Goal: Transaction & Acquisition: Purchase product/service

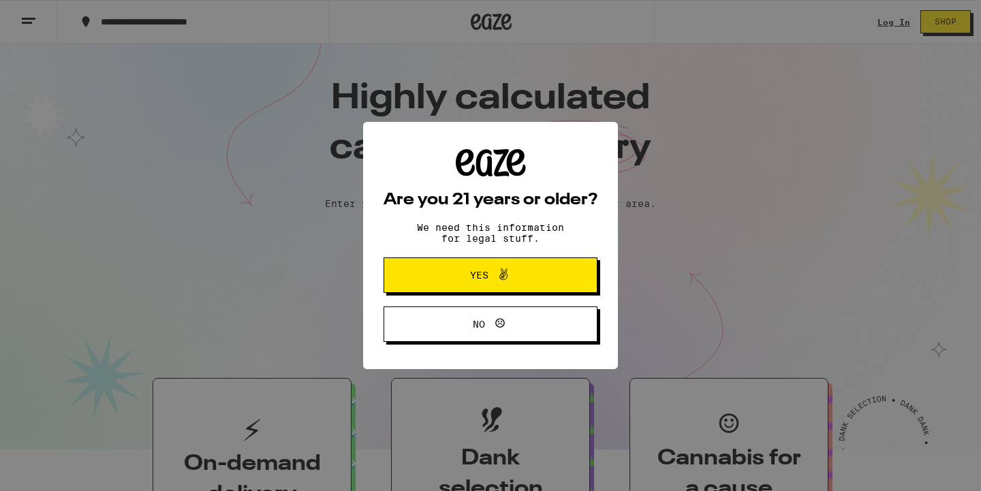
click at [506, 275] on icon at bounding box center [503, 274] width 16 height 16
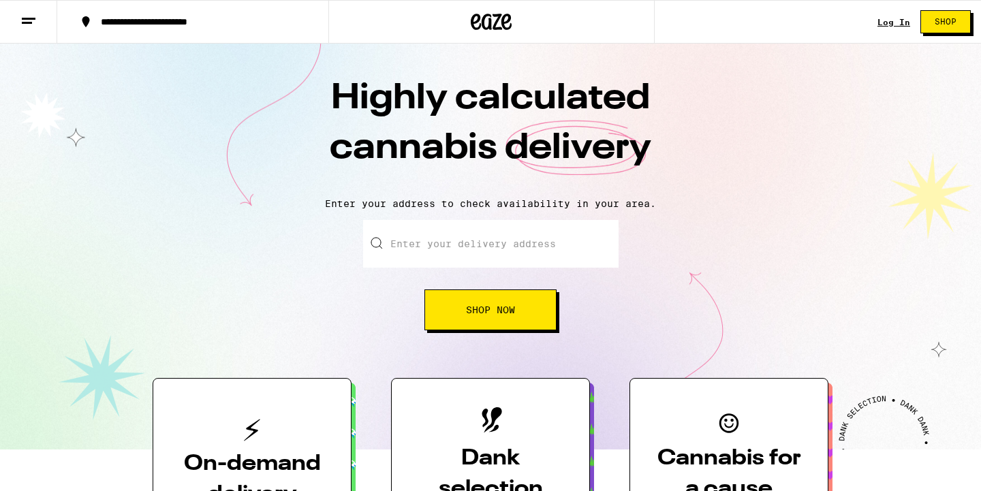
click at [891, 18] on link "Log In" at bounding box center [894, 22] width 33 height 9
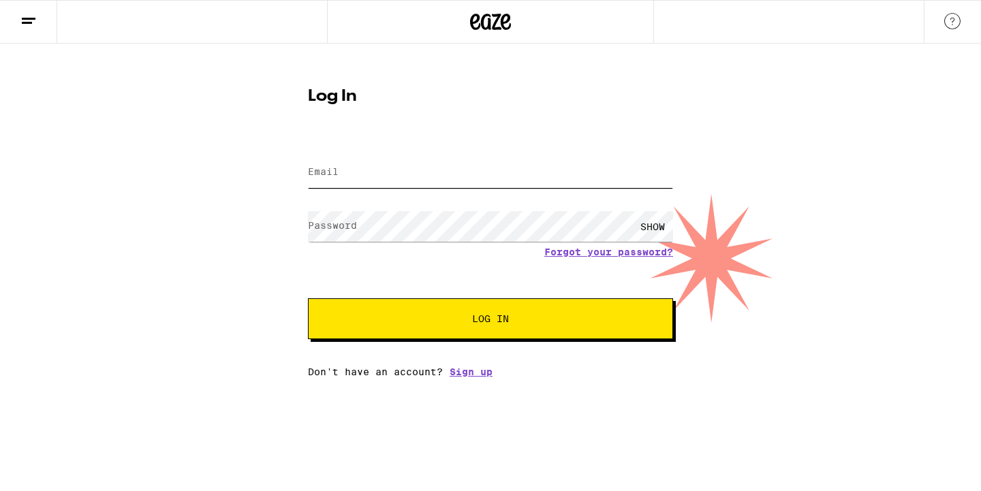
type input "[EMAIL_ADDRESS][DOMAIN_NAME]"
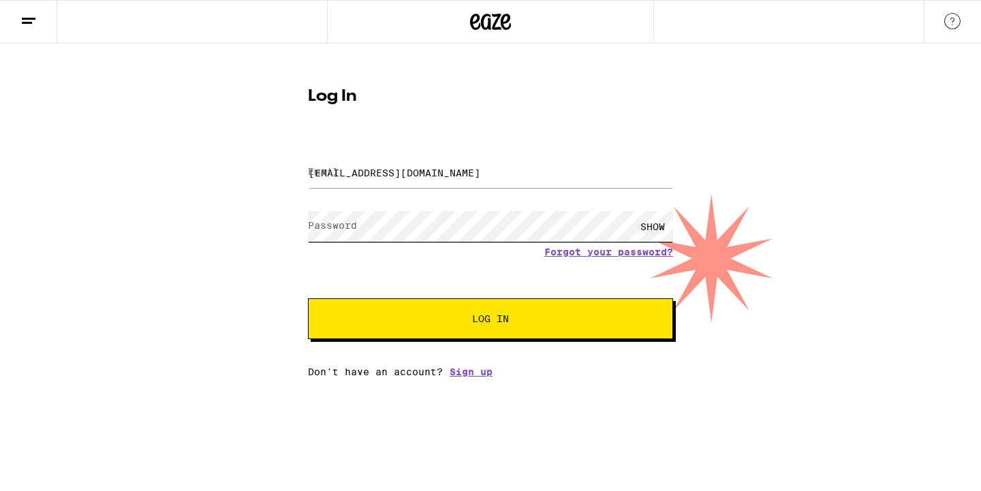
click at [491, 320] on button "Log In" at bounding box center [490, 318] width 365 height 41
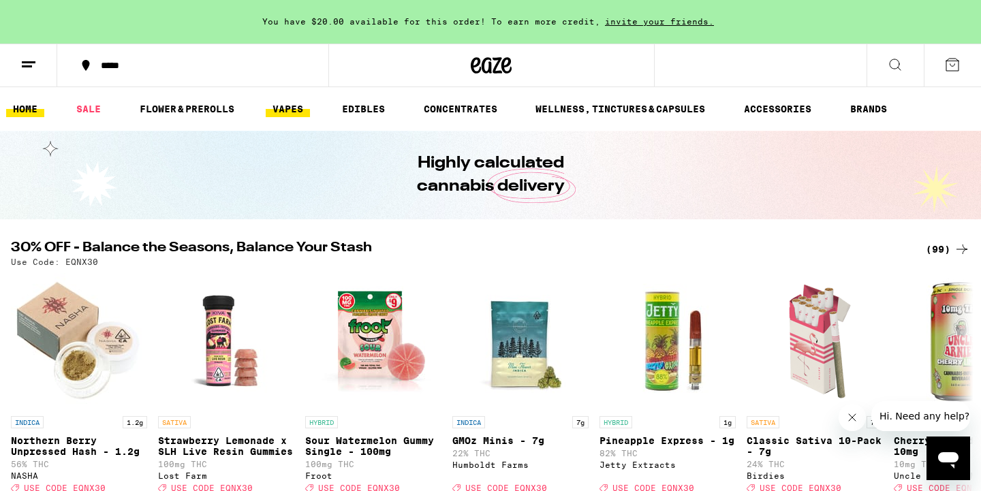
click at [288, 115] on link "VAPES" at bounding box center [288, 109] width 44 height 16
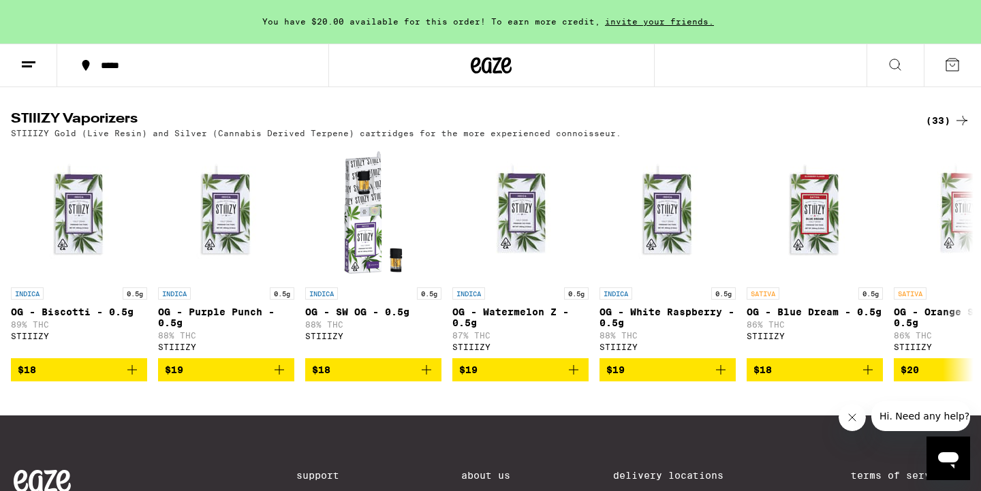
scroll to position [1336, 0]
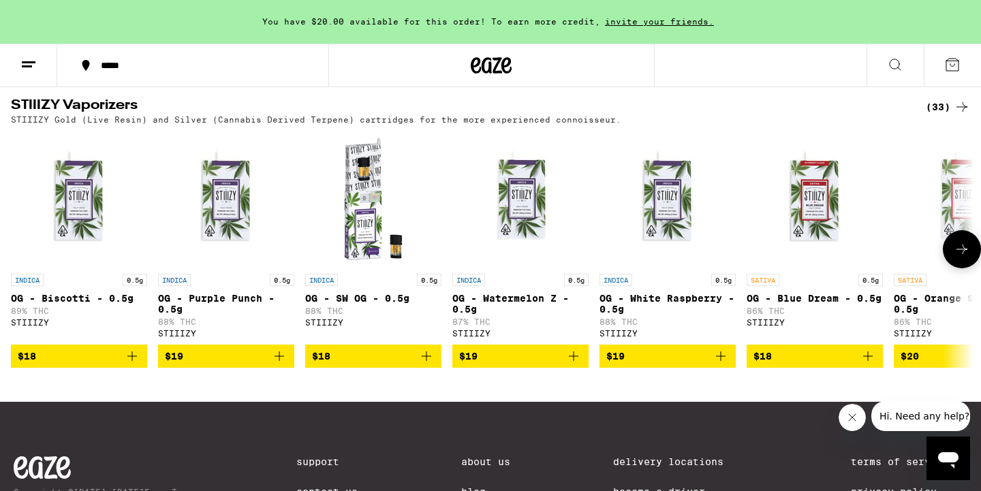
click at [959, 258] on icon at bounding box center [962, 249] width 16 height 16
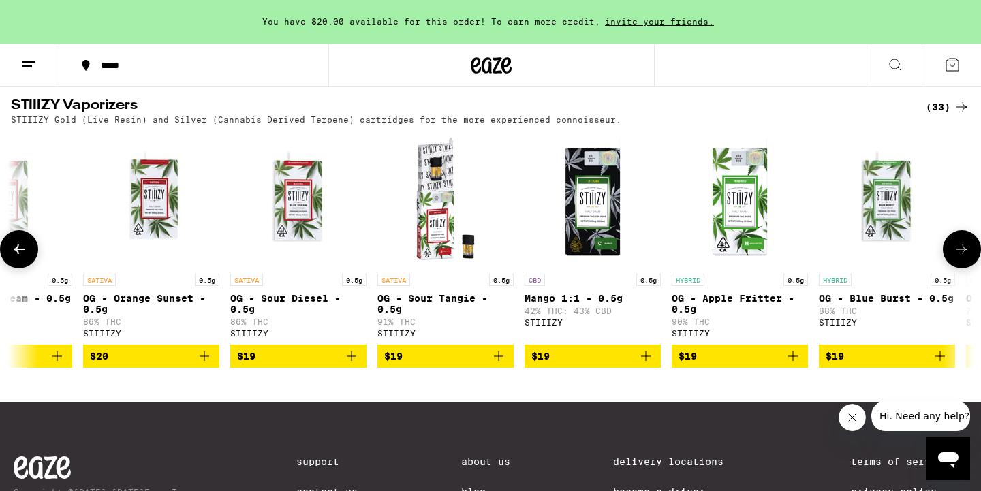
click at [955, 258] on icon at bounding box center [962, 249] width 16 height 16
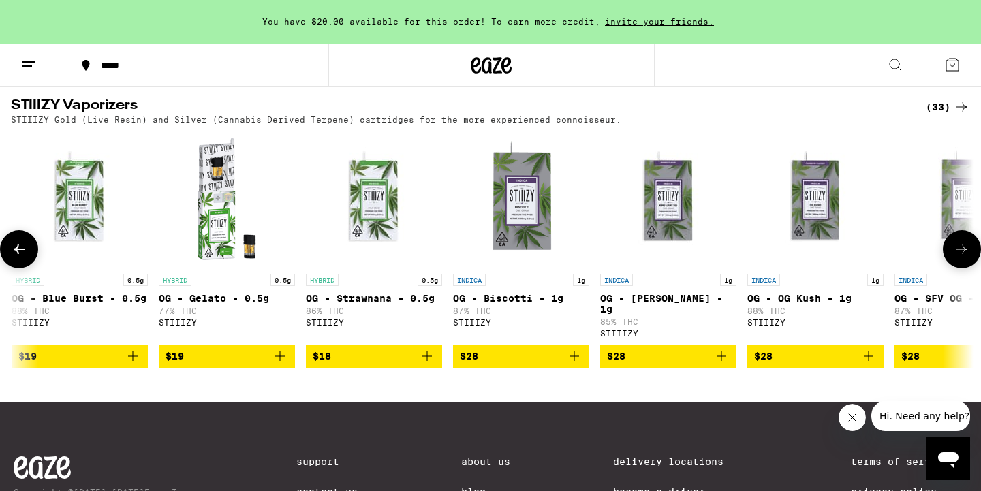
scroll to position [0, 1622]
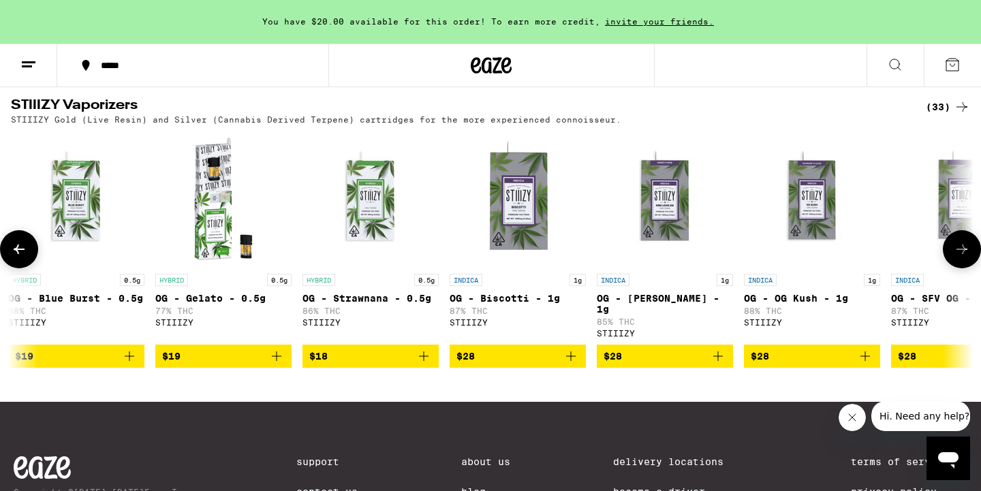
click at [955, 258] on icon at bounding box center [962, 249] width 16 height 16
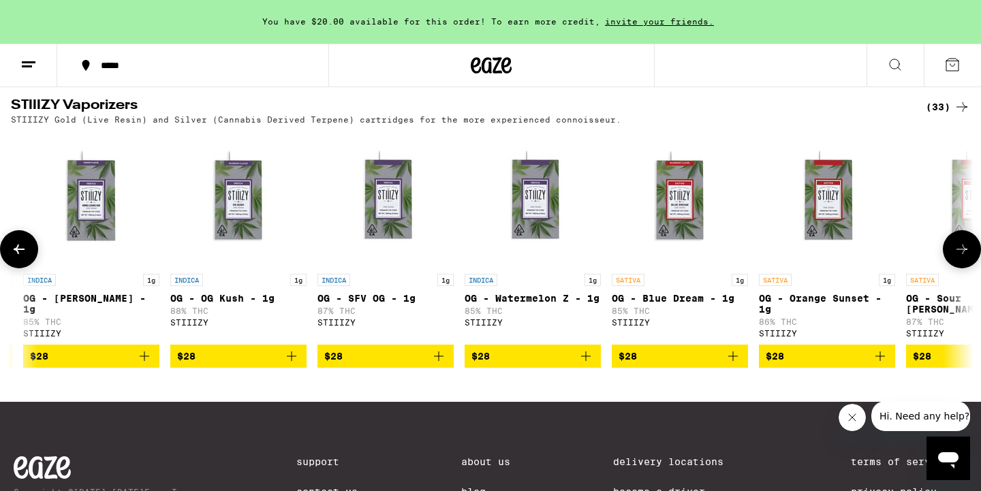
scroll to position [0, 2433]
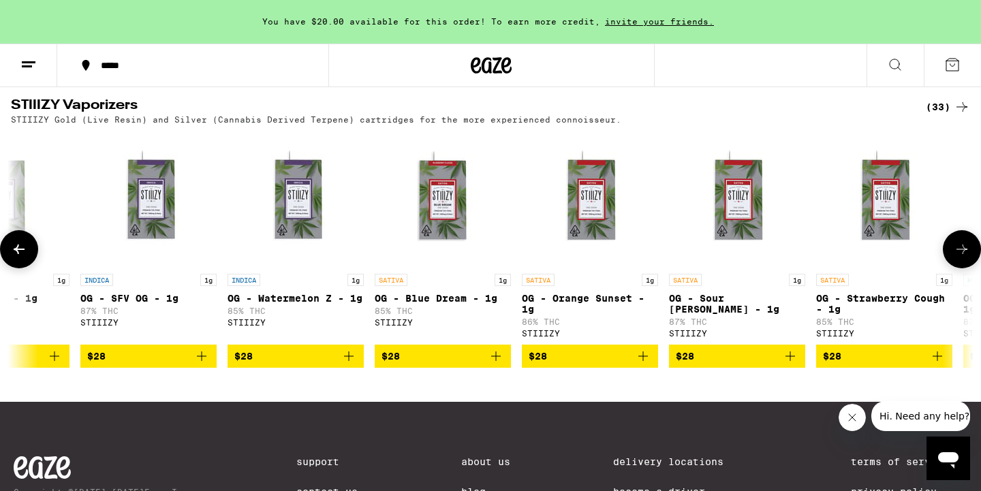
click at [955, 258] on icon at bounding box center [962, 249] width 16 height 16
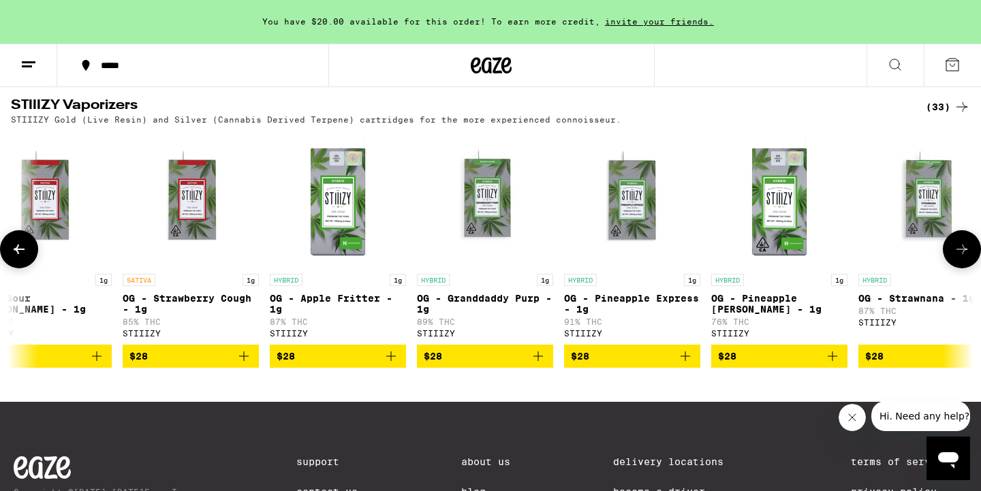
scroll to position [0, 3244]
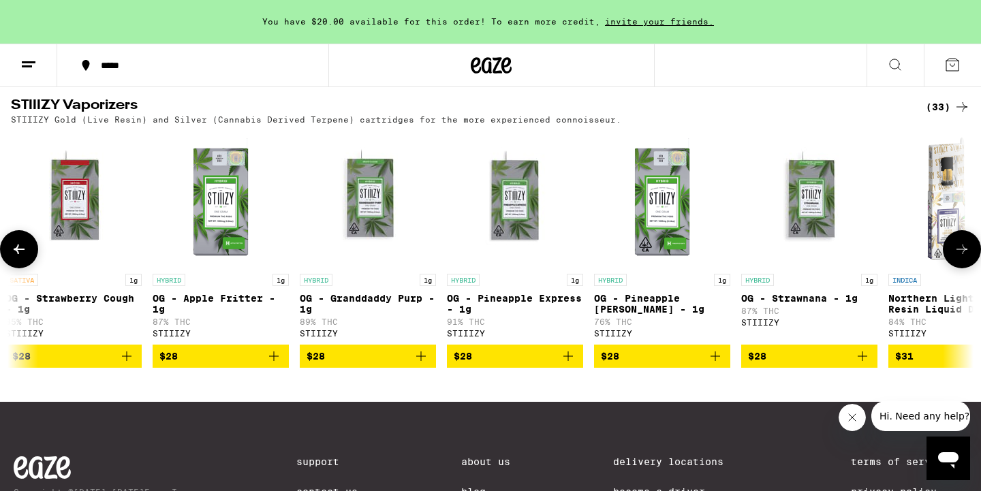
click at [572, 365] on icon "Add to bag" at bounding box center [568, 356] width 16 height 16
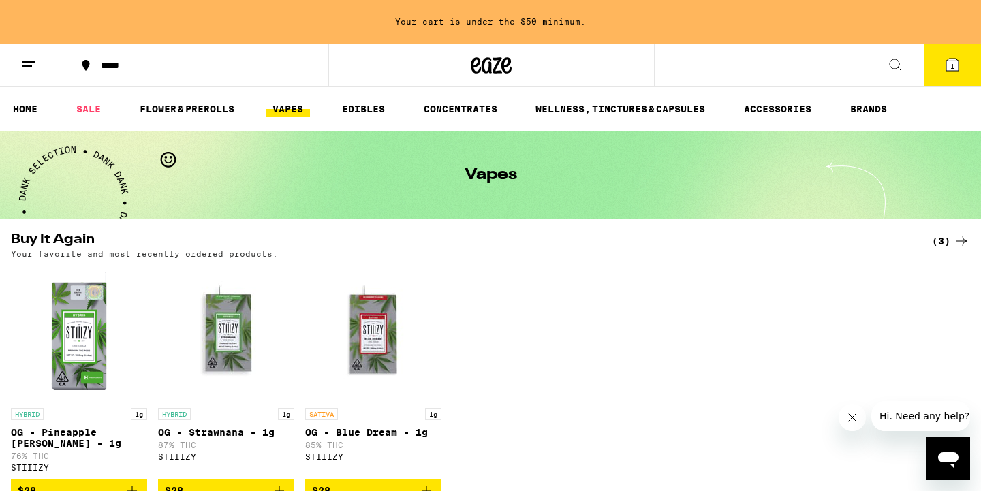
scroll to position [0, 0]
click at [206, 113] on link "FLOWER & PREROLLS" at bounding box center [187, 109] width 108 height 16
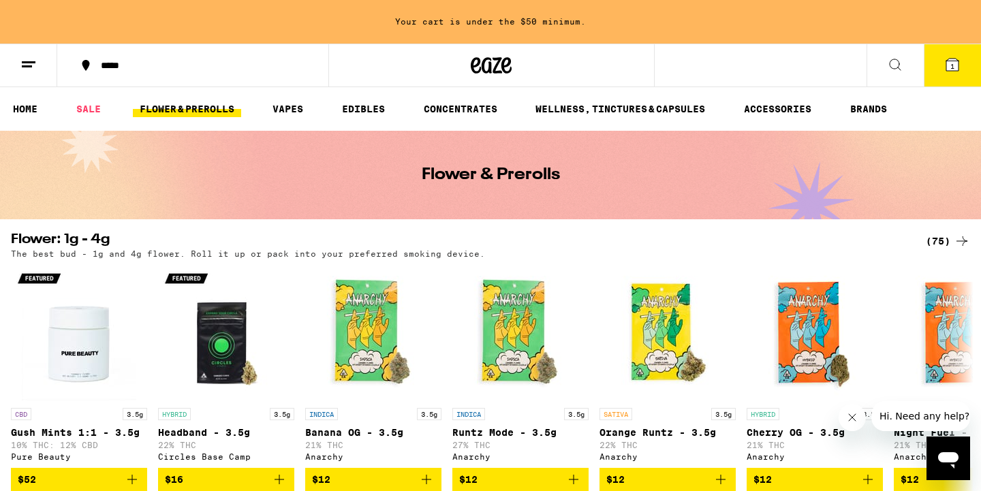
click at [142, 61] on div "*****" at bounding box center [201, 66] width 214 height 10
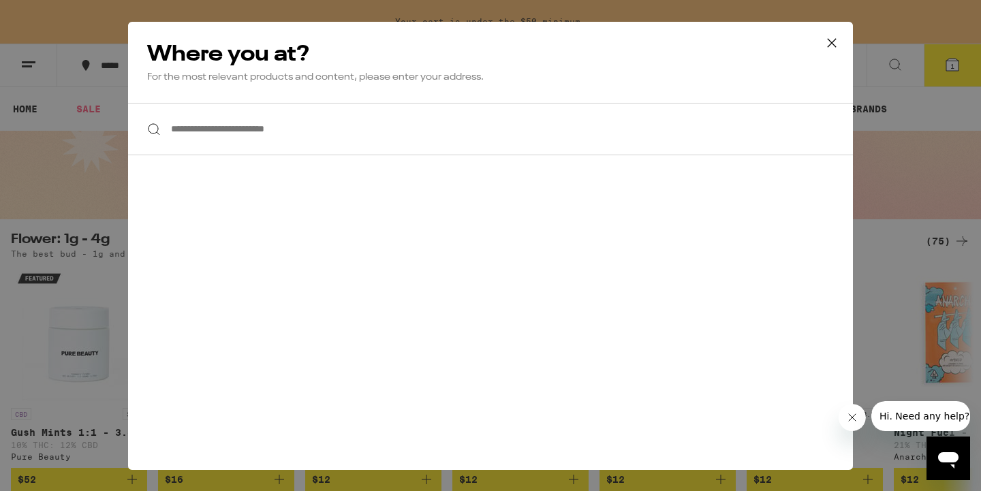
click at [222, 140] on input "**********" at bounding box center [490, 129] width 725 height 52
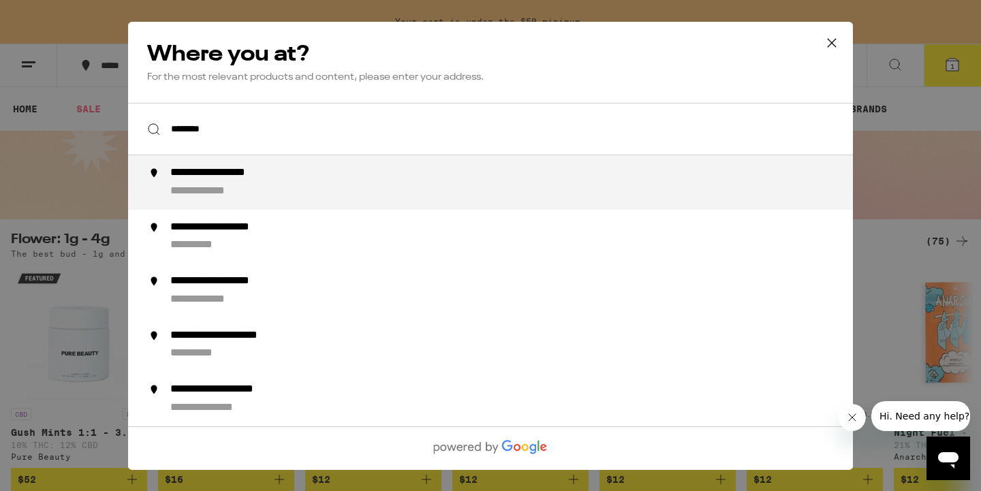
click at [212, 185] on div "**********" at bounding box center [517, 182] width 695 height 33
type input "**********"
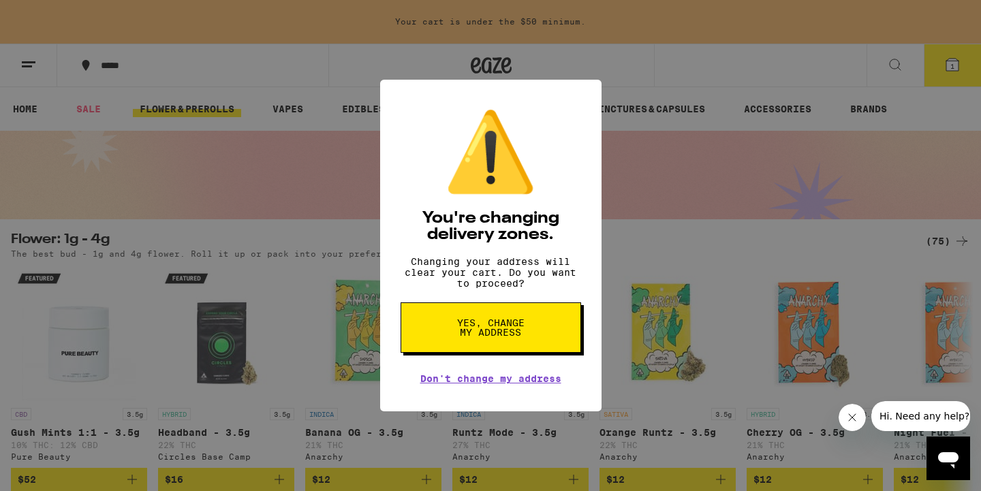
click at [508, 337] on span "Yes, change my address" at bounding box center [491, 327] width 70 height 19
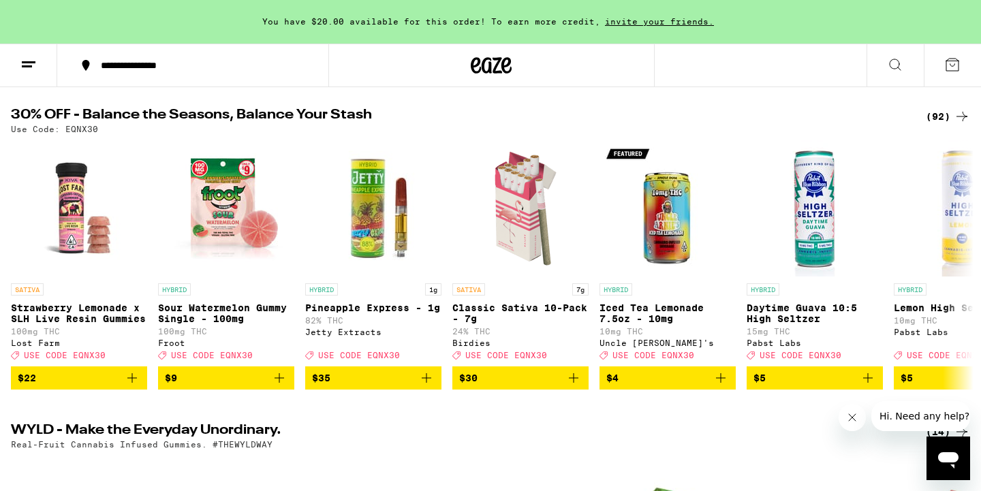
scroll to position [134, 0]
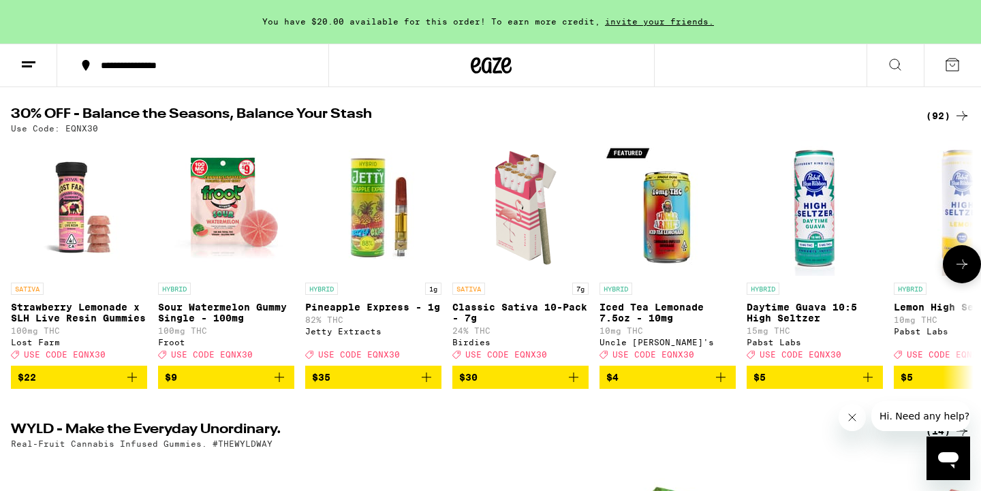
click at [960, 273] on icon at bounding box center [962, 264] width 16 height 16
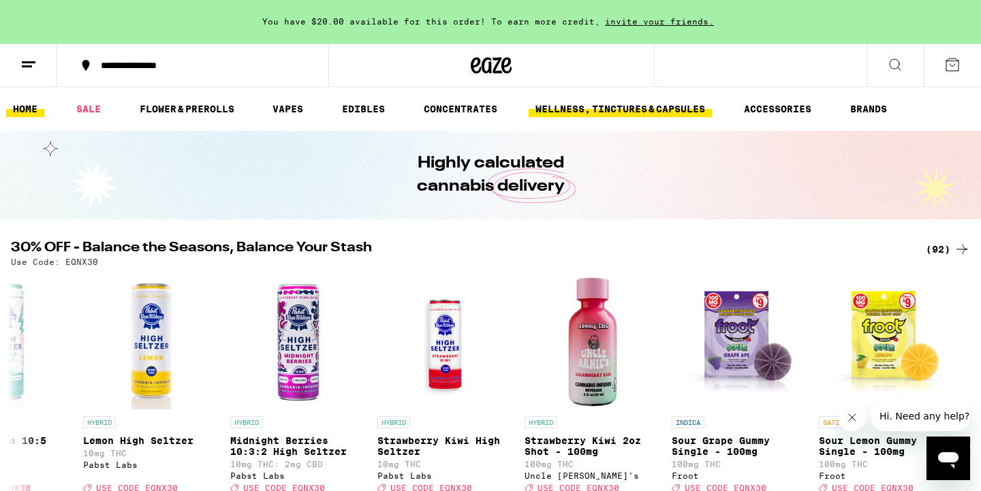
scroll to position [0, 0]
click at [194, 110] on link "FLOWER & PREROLLS" at bounding box center [187, 109] width 108 height 16
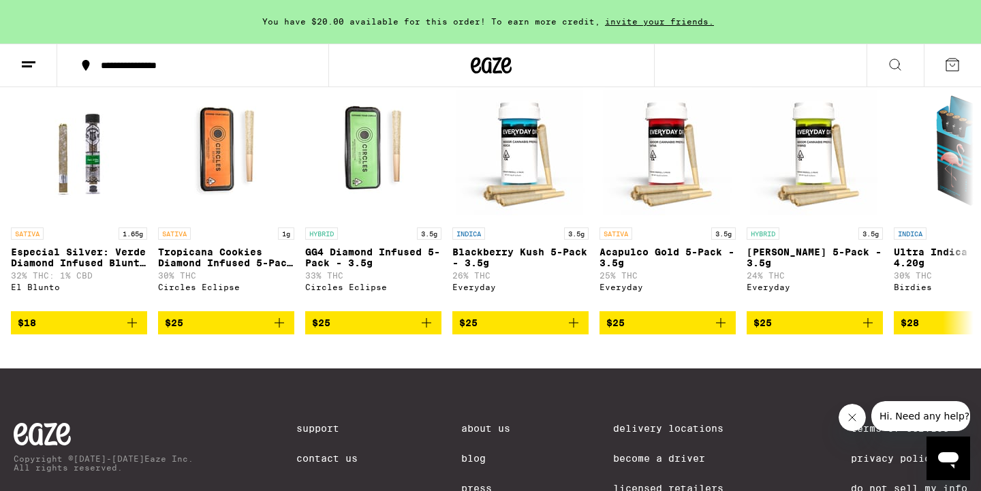
scroll to position [1136, 0]
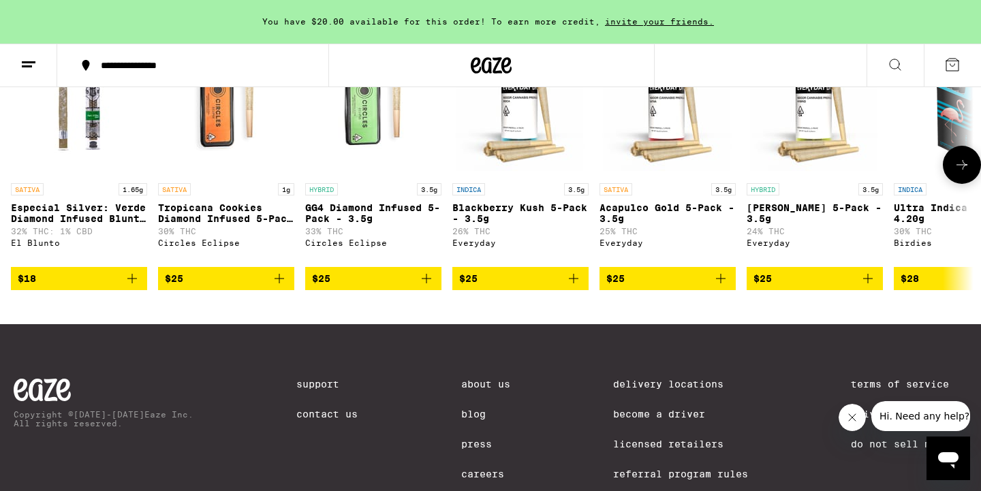
click at [797, 177] on img "Open page for Papaya Kush 5-Pack - 3.5g from Everyday" at bounding box center [815, 108] width 136 height 136
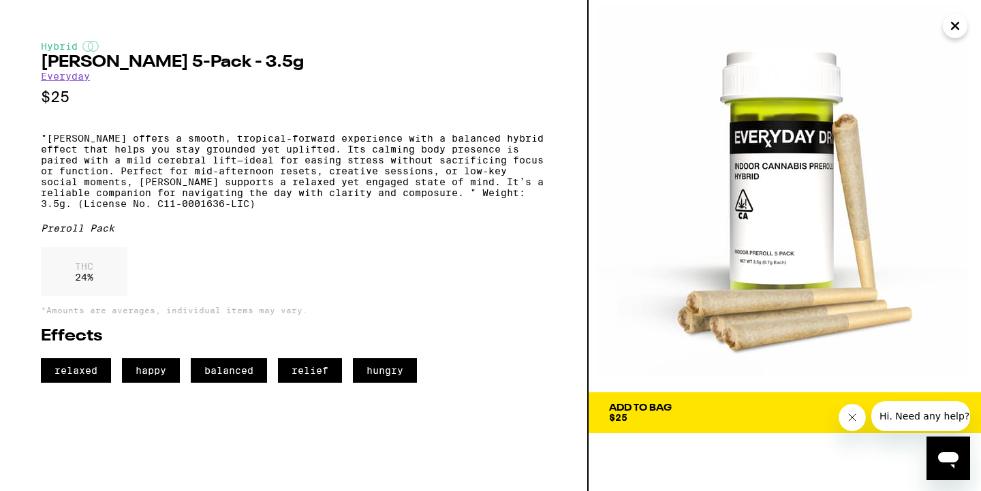
click at [677, 408] on span "Add To Bag $25" at bounding box center [785, 412] width 352 height 19
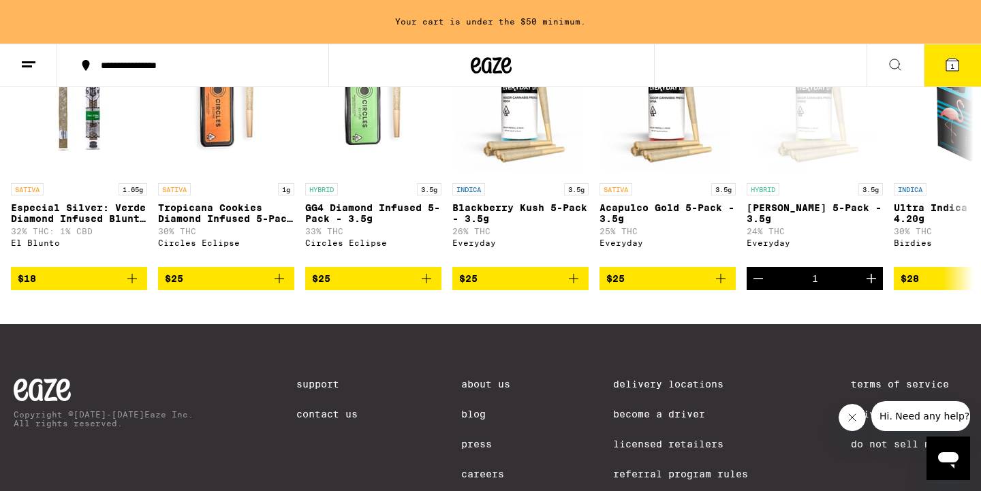
click at [943, 62] on button "1" at bounding box center [952, 65] width 57 height 42
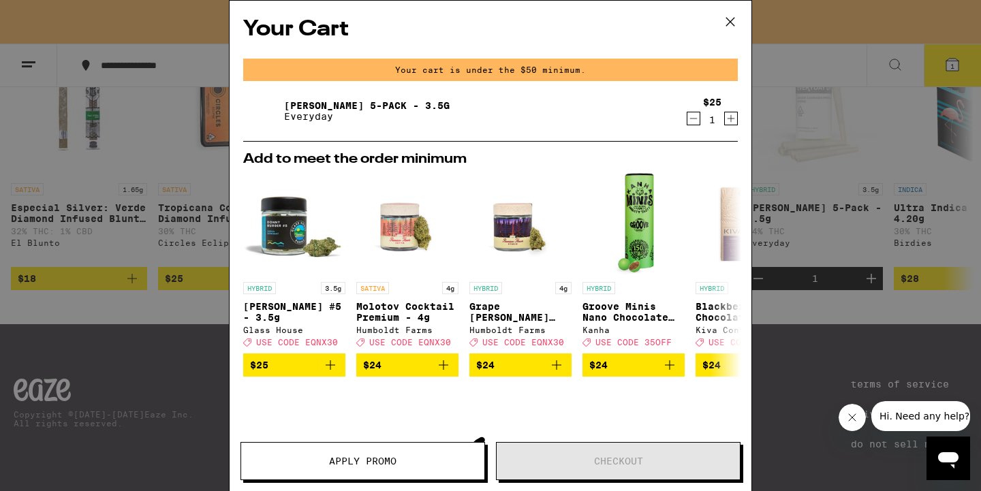
click at [724, 16] on icon at bounding box center [730, 22] width 20 height 20
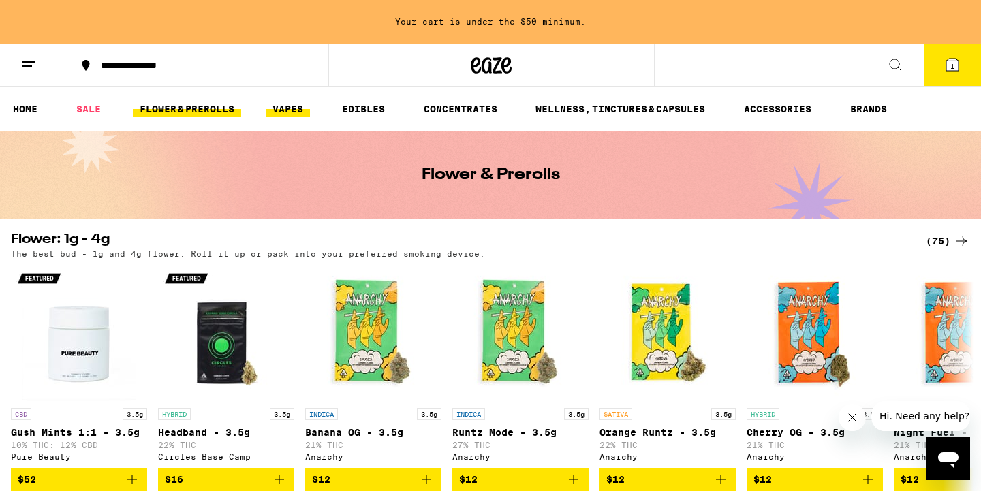
click at [294, 105] on link "VAPES" at bounding box center [288, 109] width 44 height 16
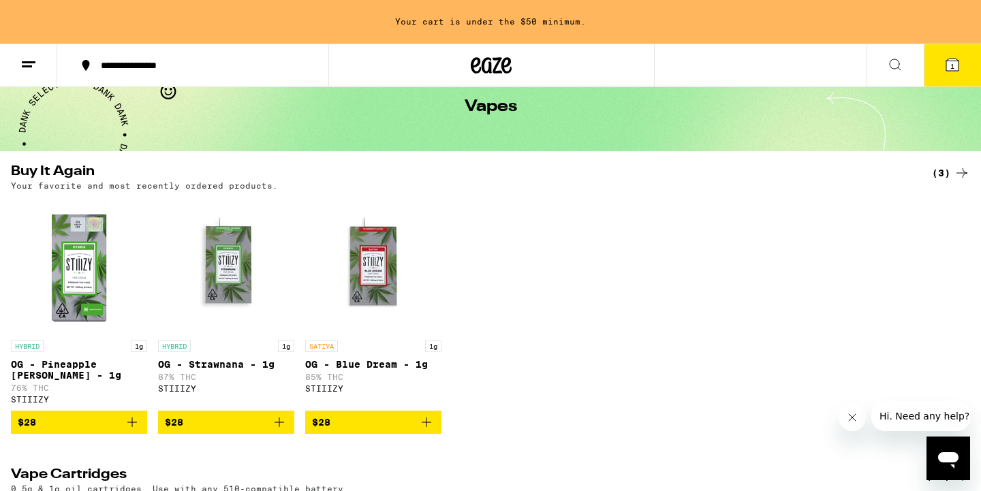
scroll to position [72, 0]
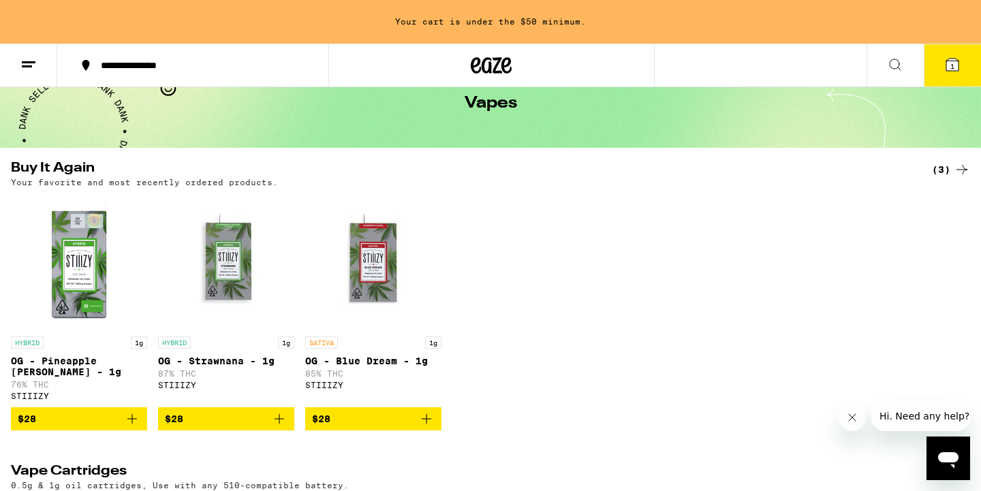
click at [134, 427] on icon "Add to bag" at bounding box center [132, 419] width 16 height 16
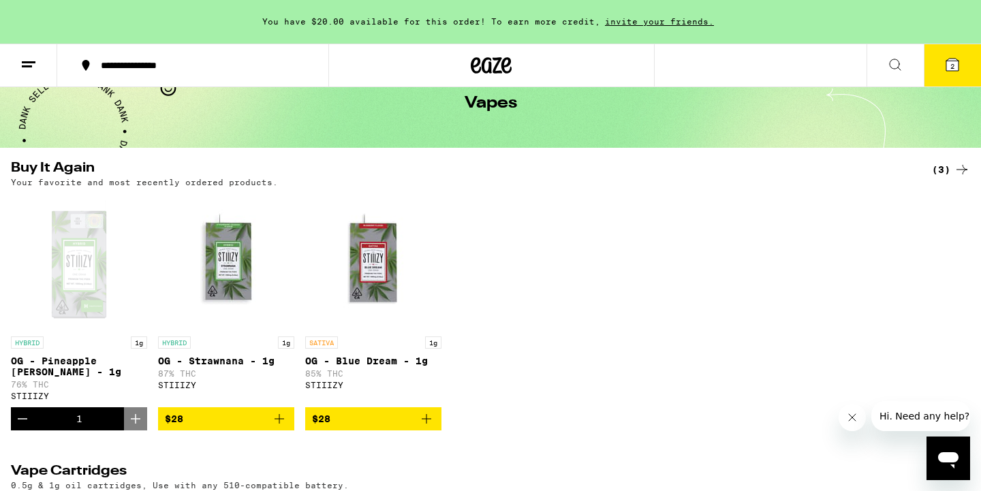
click at [951, 65] on span "2" at bounding box center [953, 66] width 4 height 8
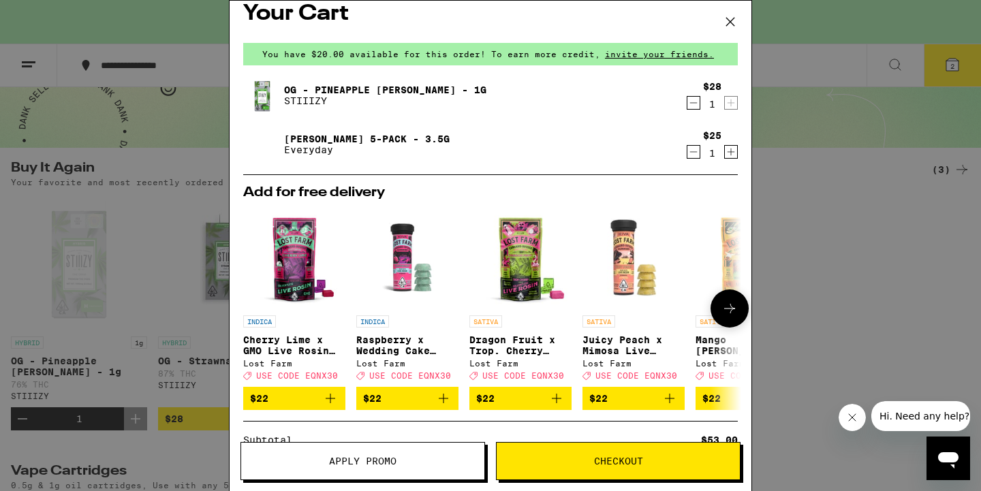
scroll to position [19, 0]
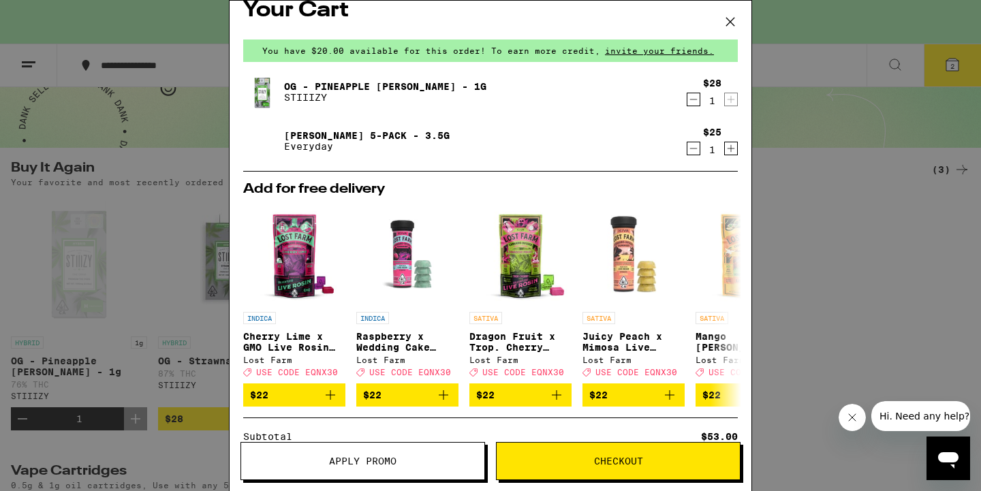
click at [622, 463] on span "Checkout" at bounding box center [618, 462] width 49 height 10
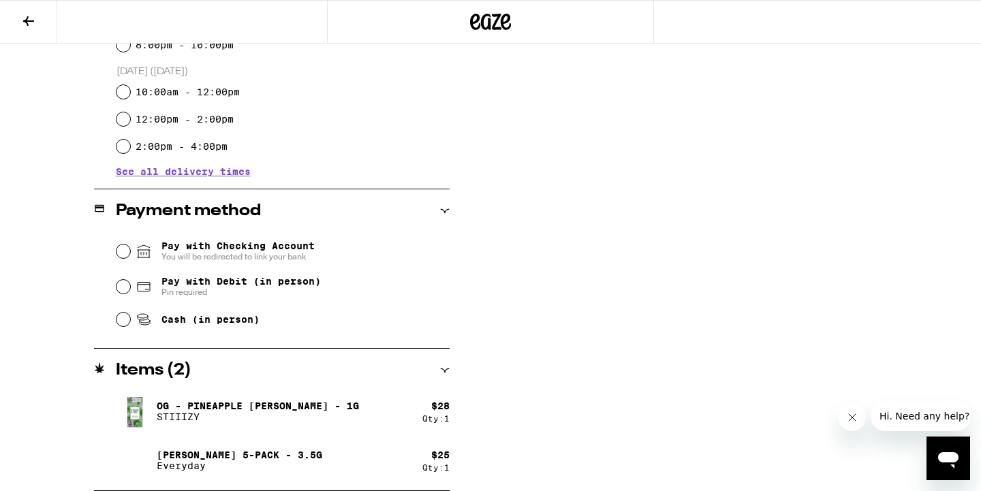
scroll to position [441, 0]
click at [125, 288] on input "Pay with Debit (in person) Pin required" at bounding box center [124, 287] width 14 height 14
radio input "true"
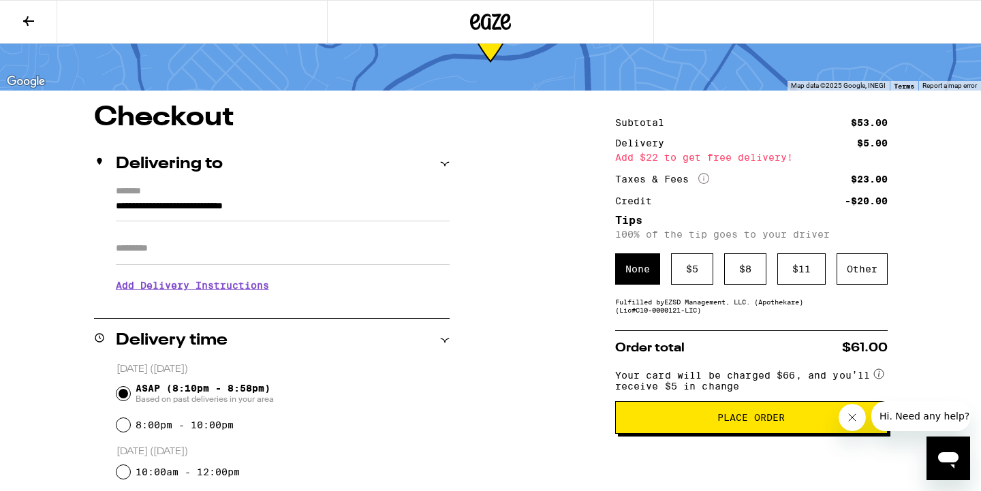
scroll to position [74, 0]
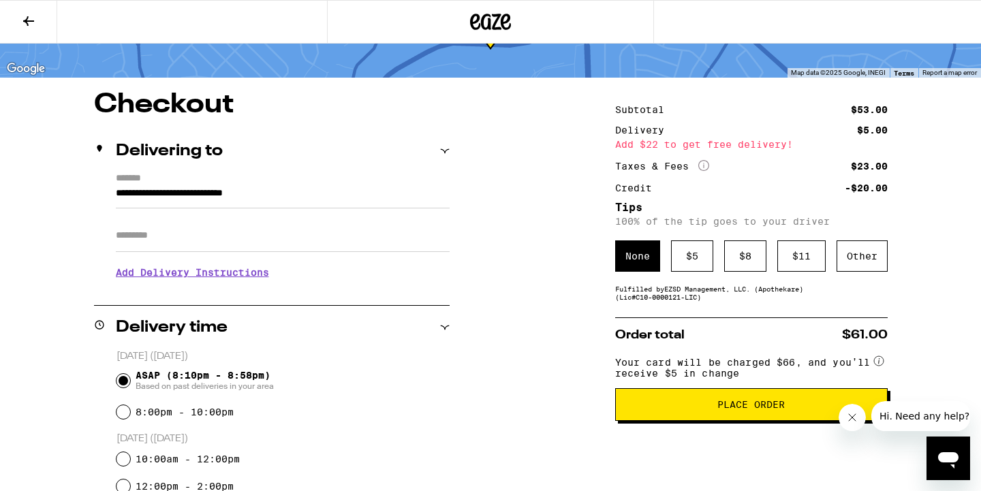
click at [743, 410] on span "Place Order" at bounding box center [751, 405] width 67 height 10
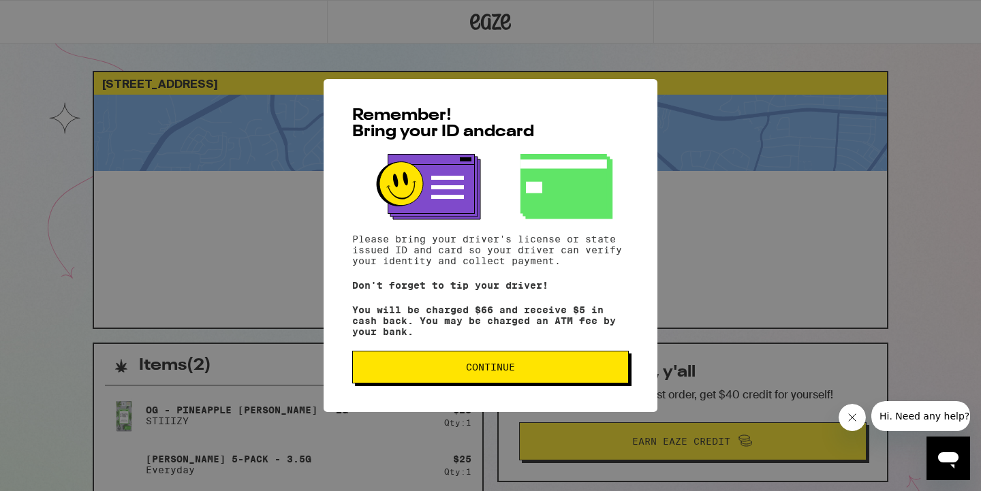
click at [496, 384] on button "Continue" at bounding box center [490, 367] width 277 height 33
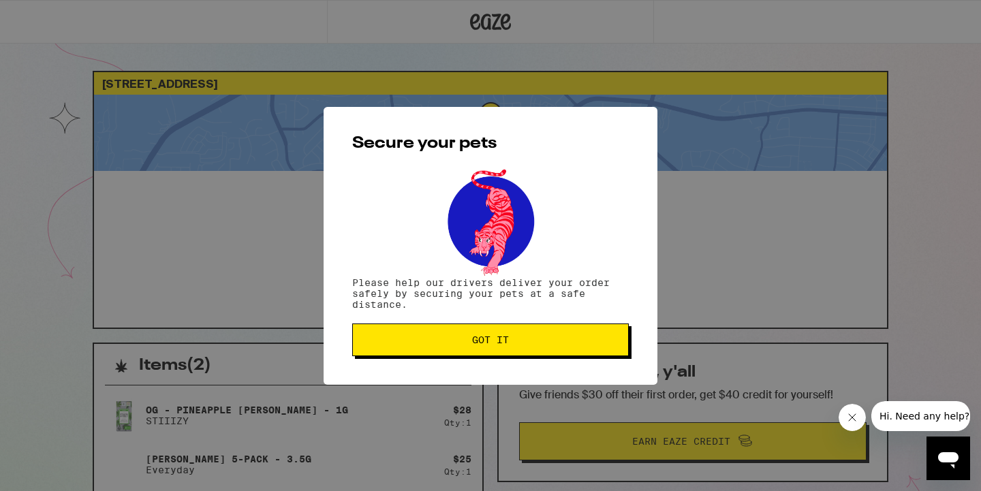
click at [481, 327] on button "Got it" at bounding box center [490, 340] width 277 height 33
